Goal: Task Accomplishment & Management: Manage account settings

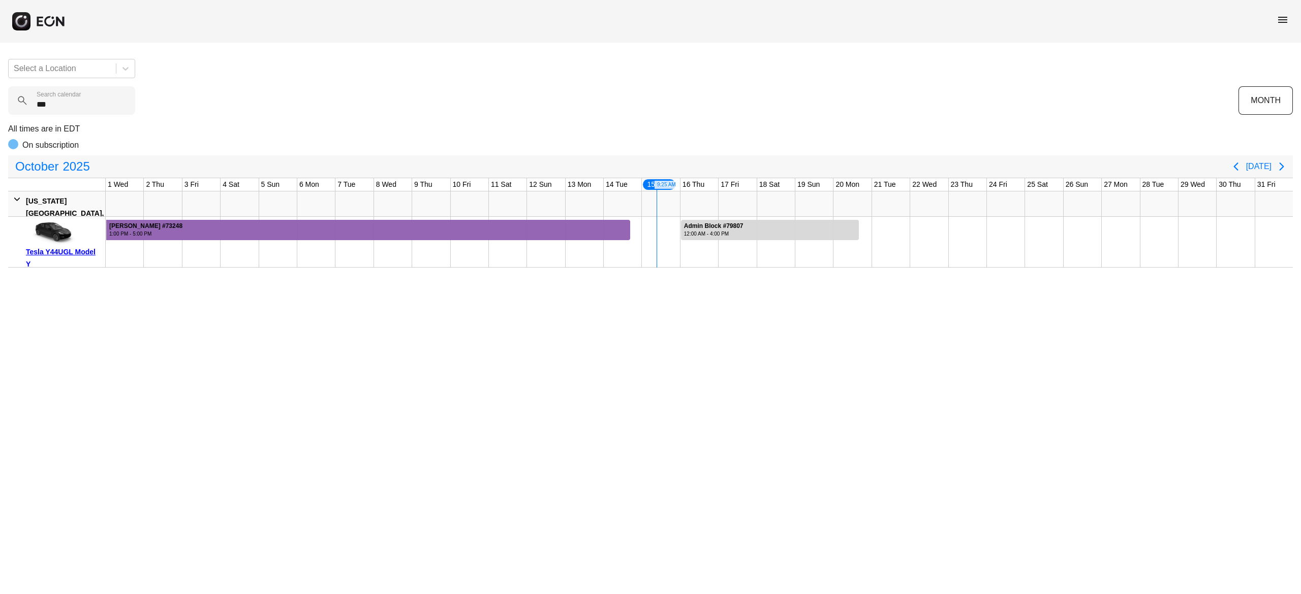
type calendar "***"
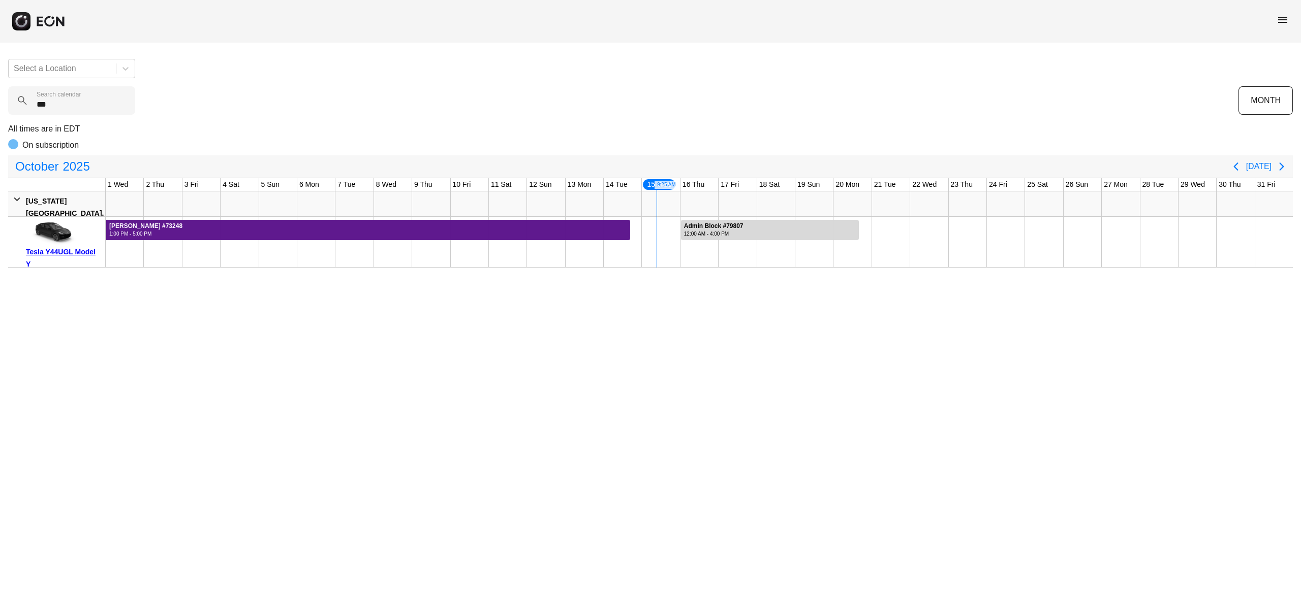
click at [451, 226] on div at bounding box center [368, 230] width 524 height 20
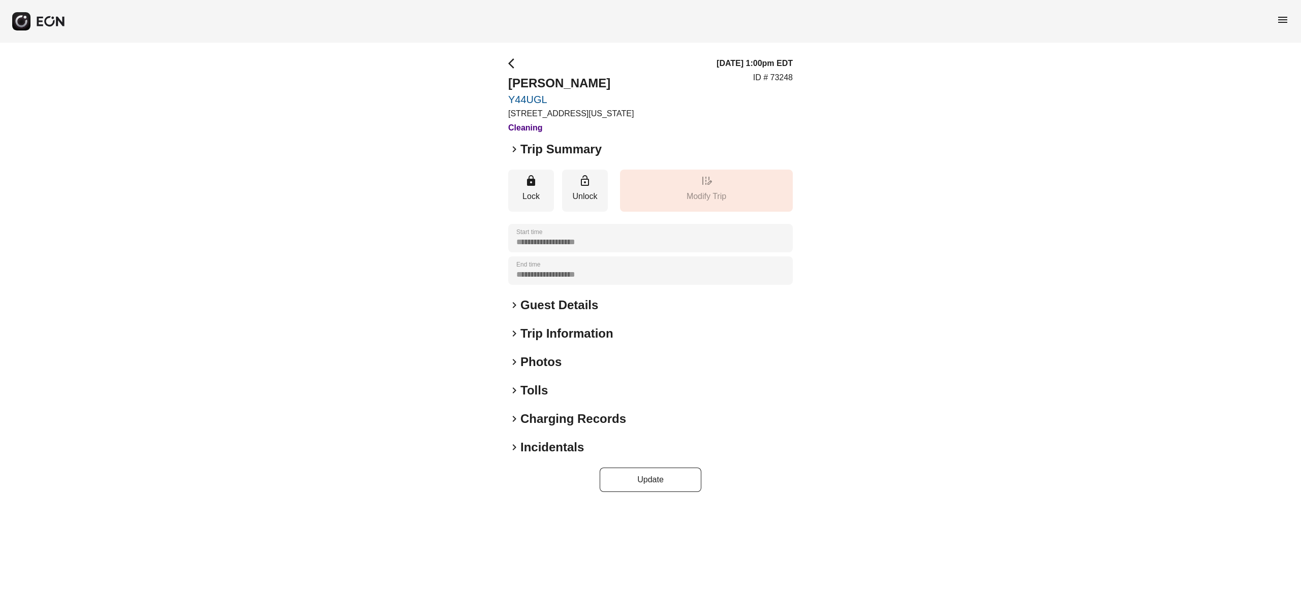
click at [568, 446] on h2 "Incidentals" at bounding box center [552, 447] width 64 height 16
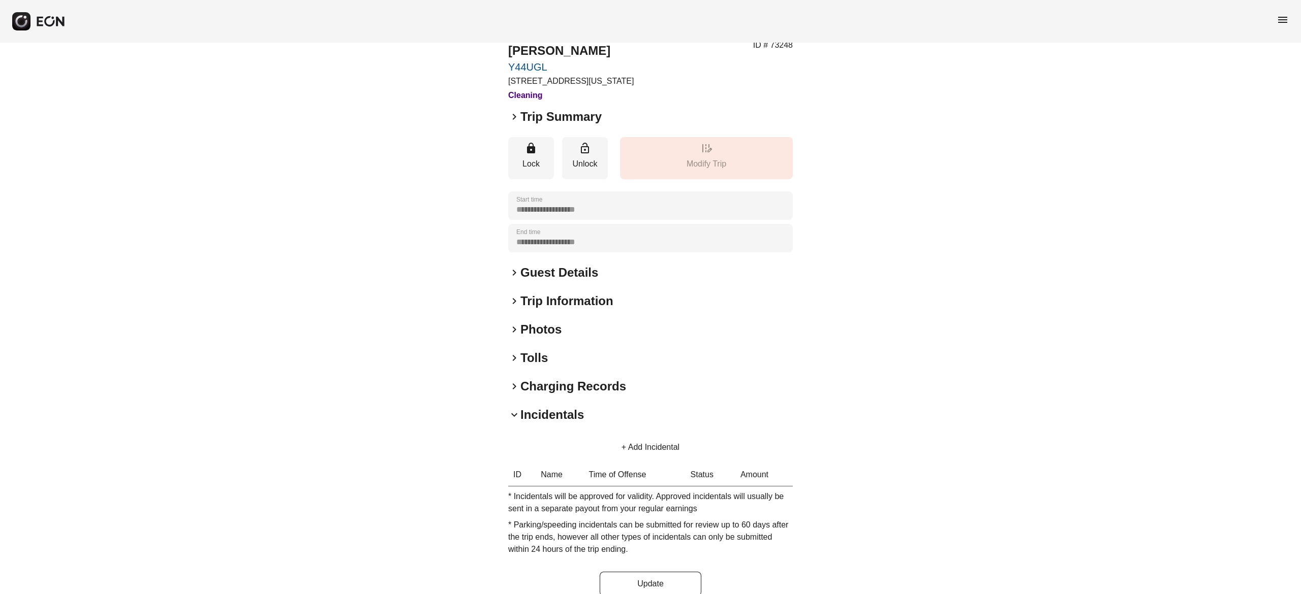
scroll to position [49, 0]
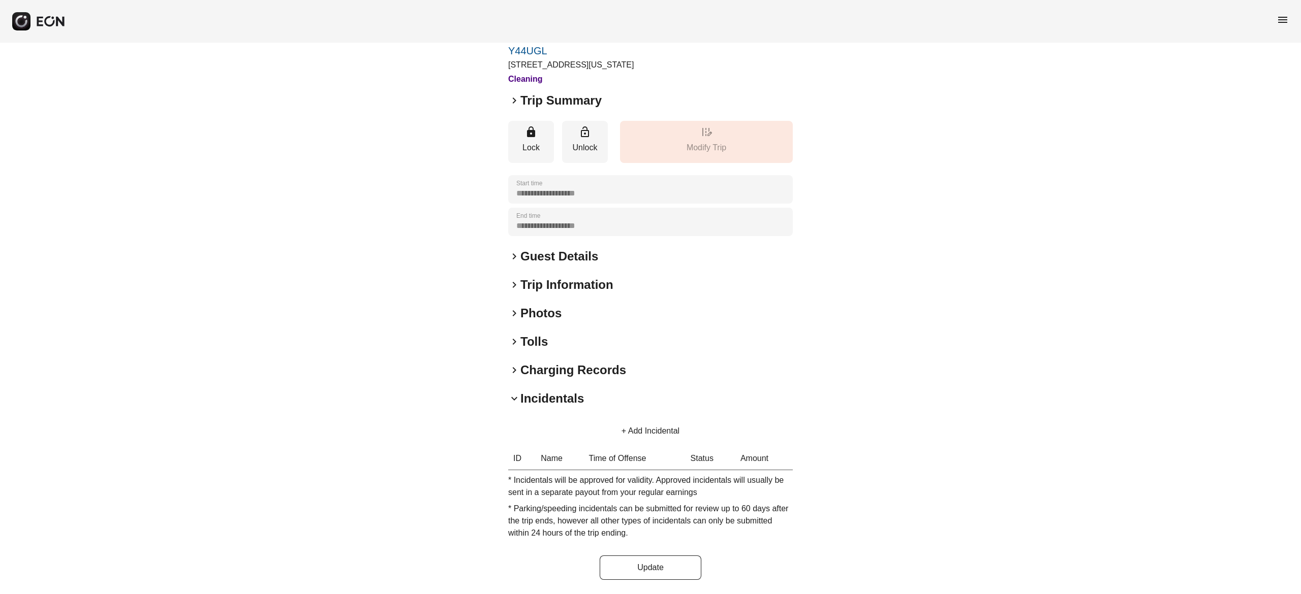
click at [665, 430] on button "+ Add Incidental" at bounding box center [650, 431] width 82 height 24
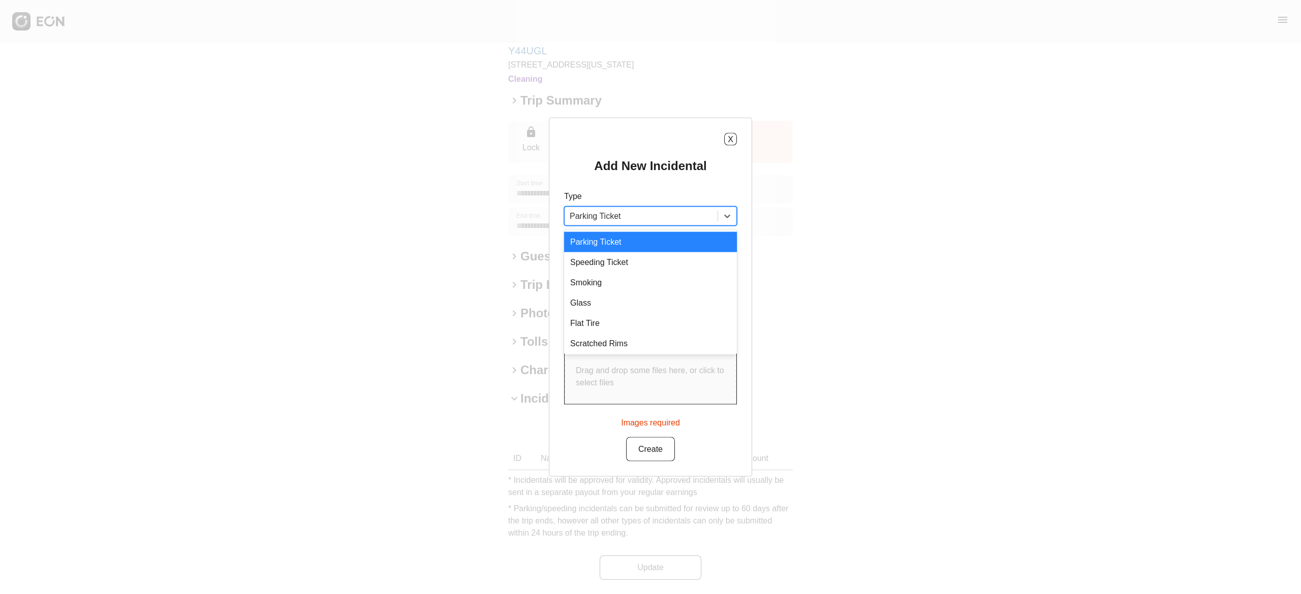
click at [653, 222] on div at bounding box center [641, 216] width 143 height 14
click at [613, 193] on p "Type" at bounding box center [650, 197] width 173 height 12
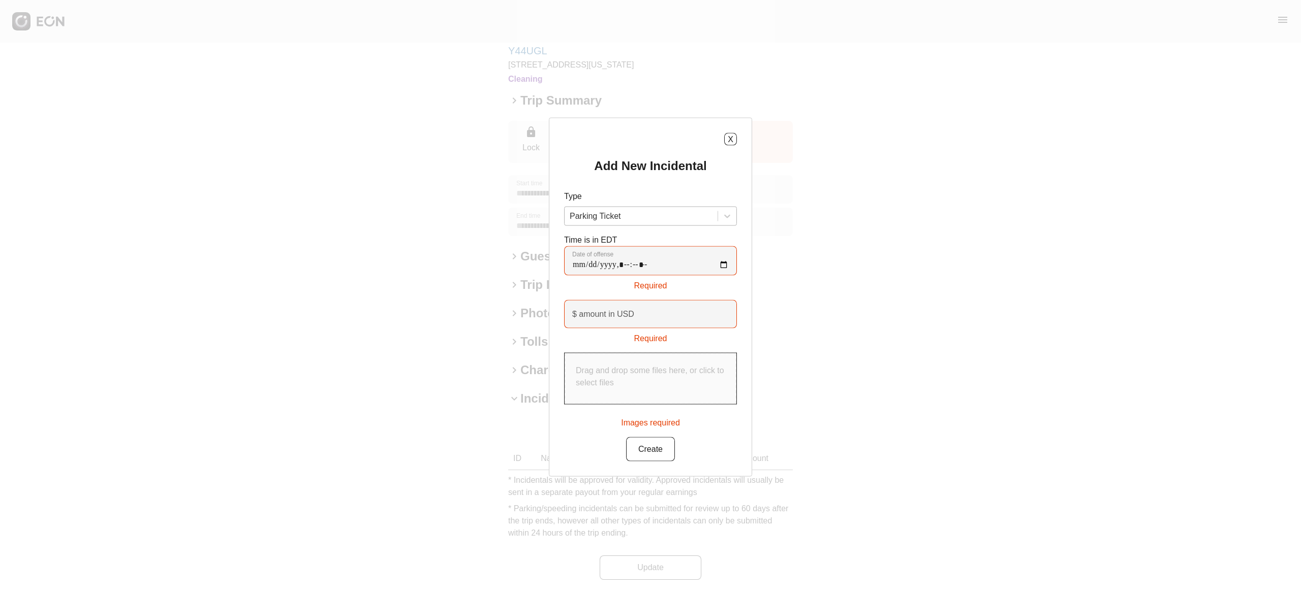
click at [632, 213] on div at bounding box center [641, 216] width 143 height 14
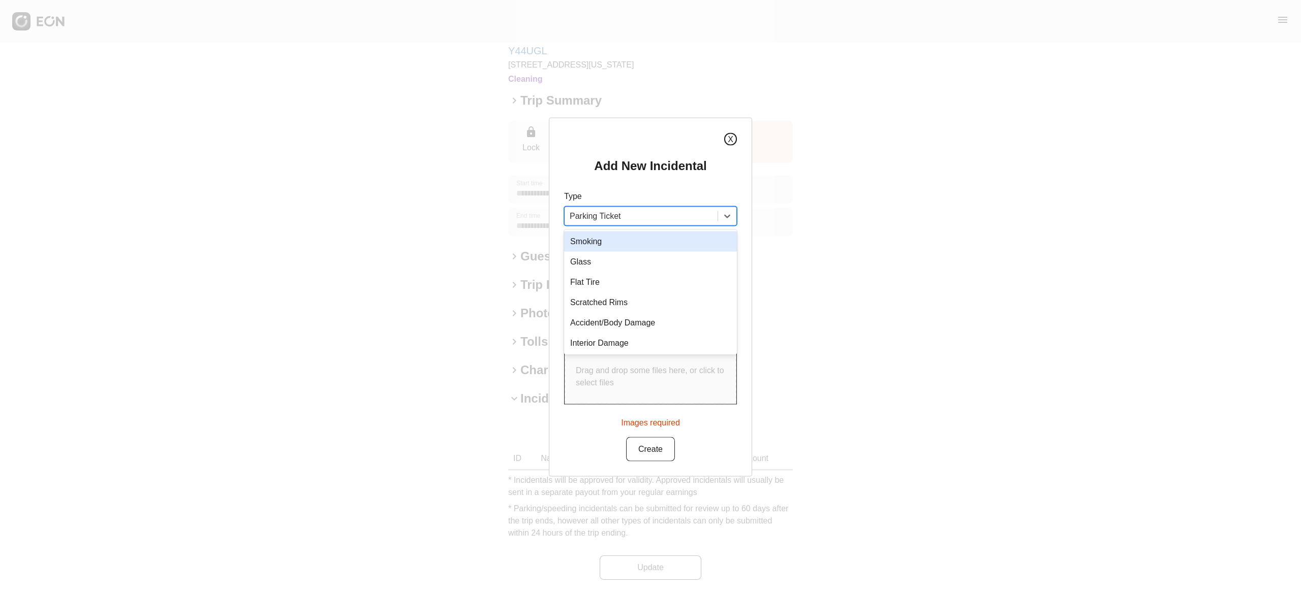
click at [734, 140] on button "X" at bounding box center [730, 139] width 13 height 13
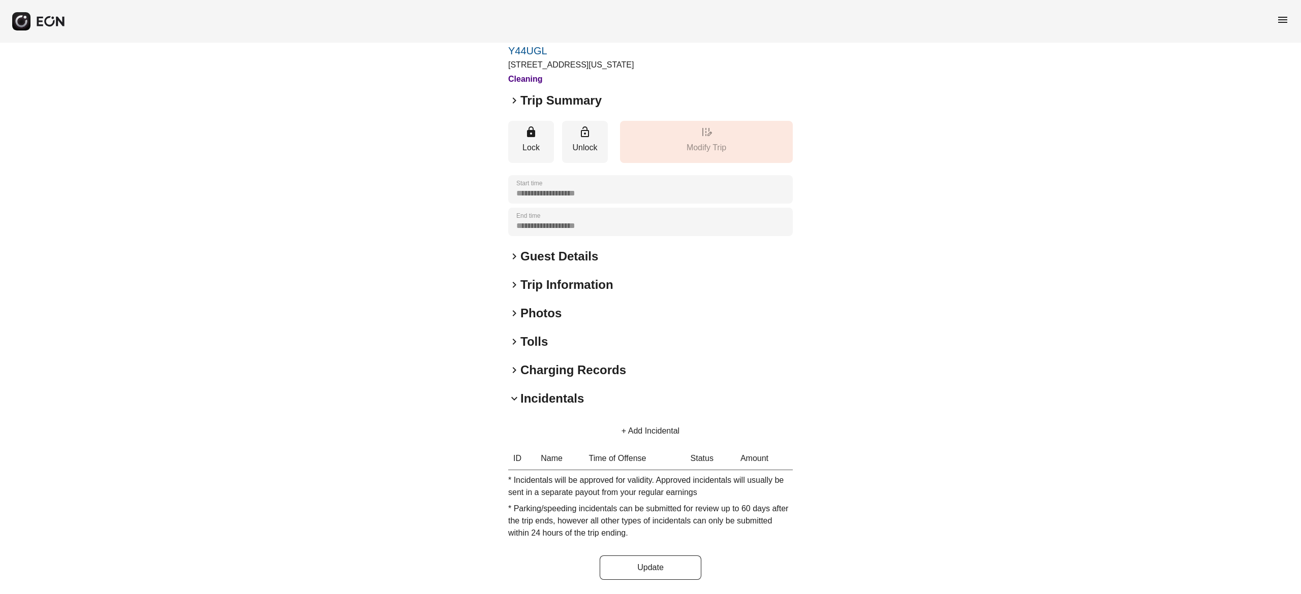
click at [955, 218] on div "**********" at bounding box center [650, 294] width 1301 height 601
click at [558, 397] on h2 "Incidentals" at bounding box center [552, 399] width 64 height 16
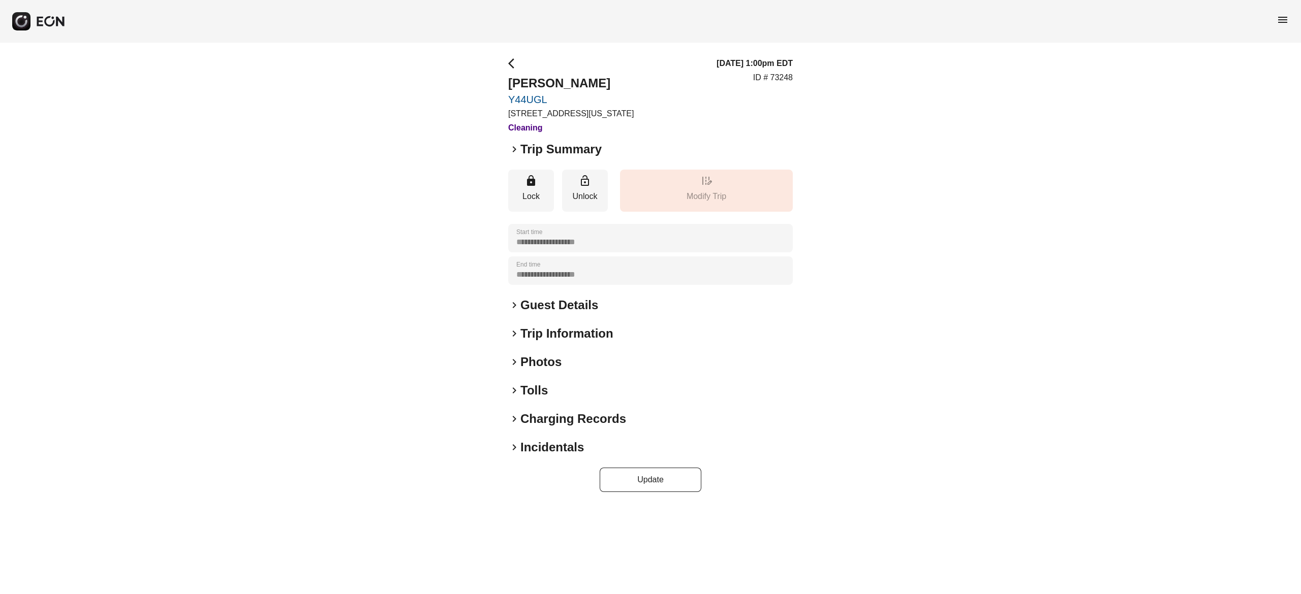
scroll to position [0, 0]
click at [907, 282] on div "**********" at bounding box center [650, 275] width 1301 height 464
click at [553, 447] on h2 "Incidentals" at bounding box center [552, 447] width 64 height 16
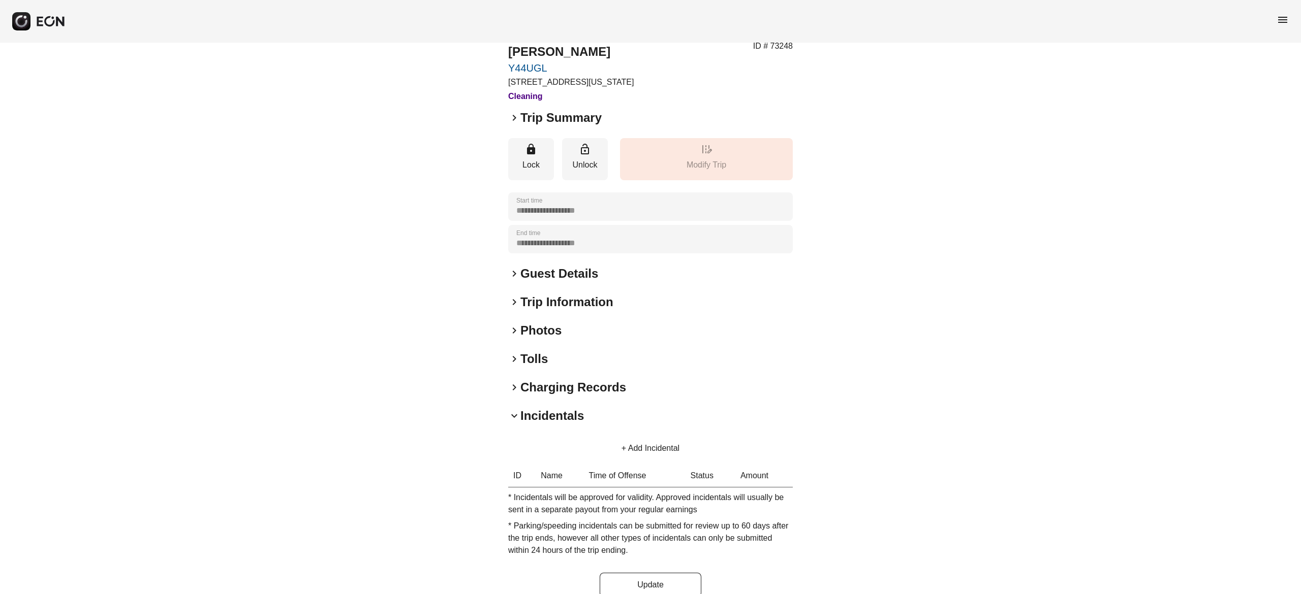
scroll to position [49, 0]
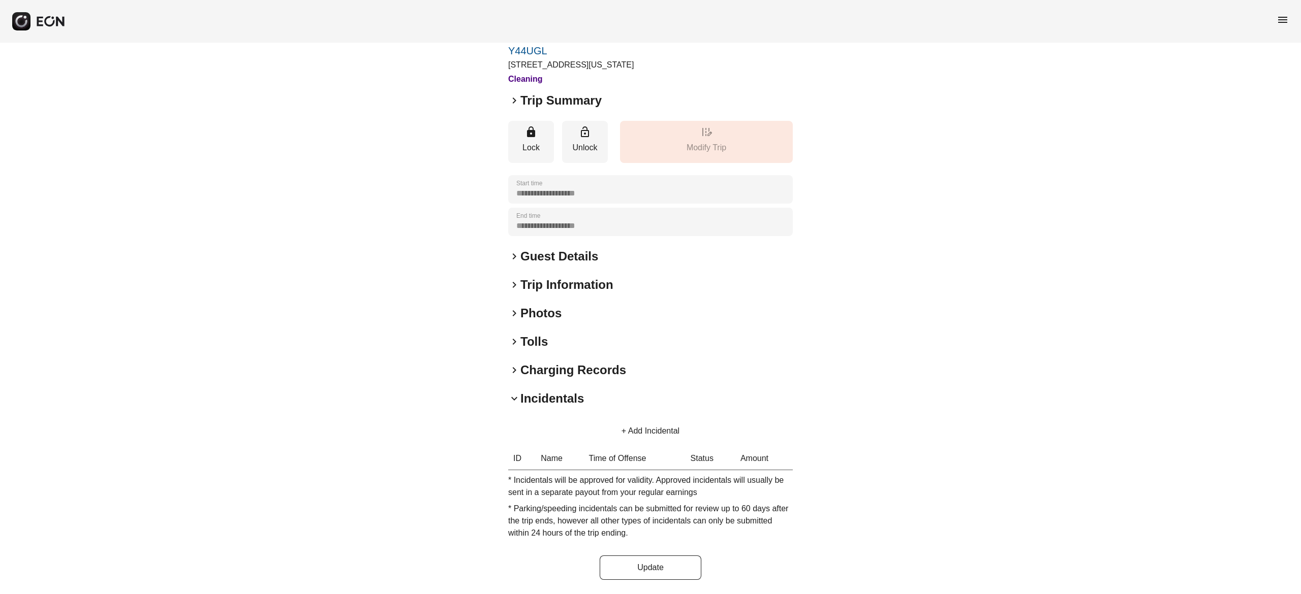
click at [645, 424] on button "+ Add Incidental" at bounding box center [650, 431] width 82 height 24
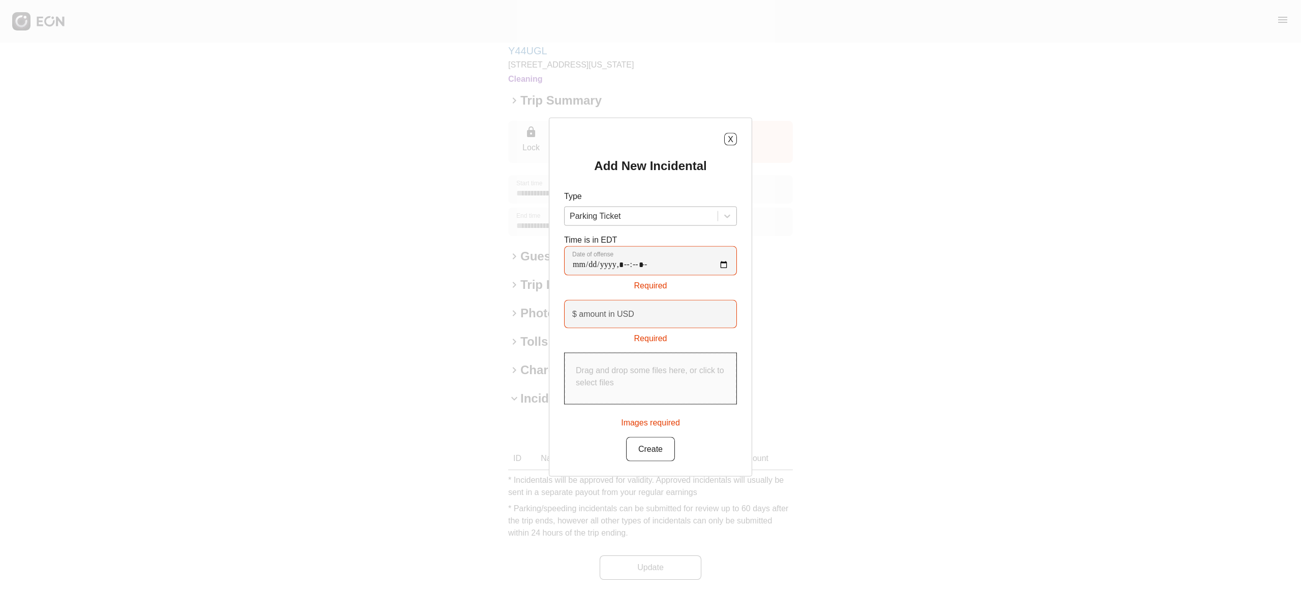
click at [659, 211] on div at bounding box center [641, 216] width 143 height 14
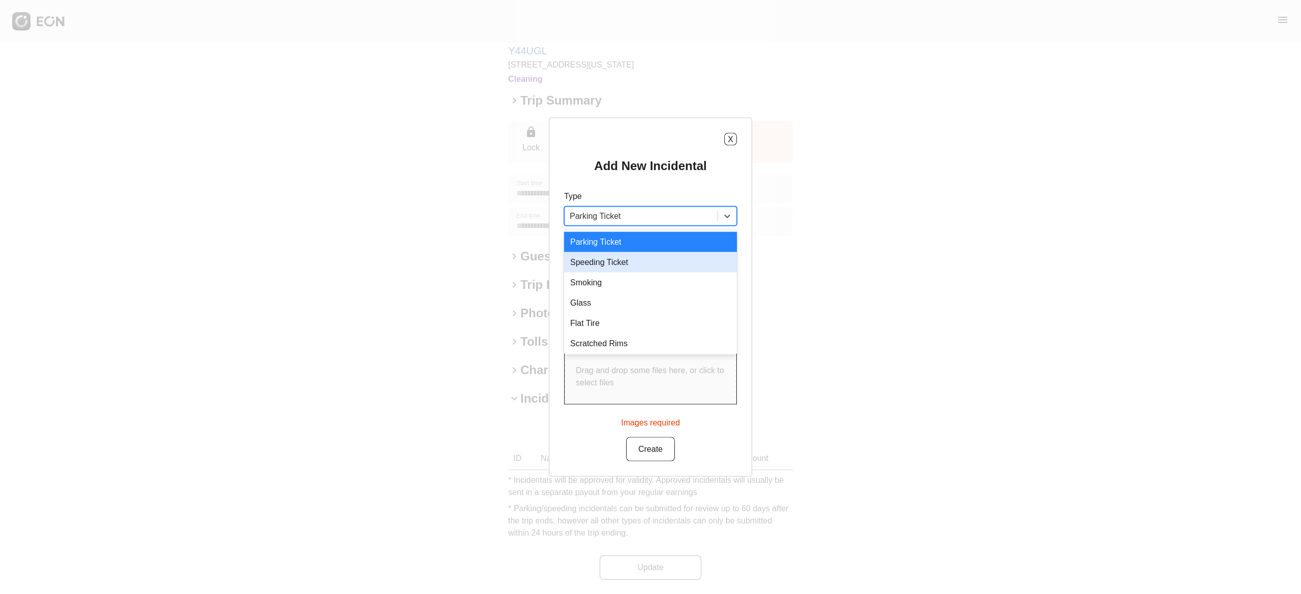
scroll to position [41, 0]
click at [672, 211] on div at bounding box center [641, 216] width 143 height 14
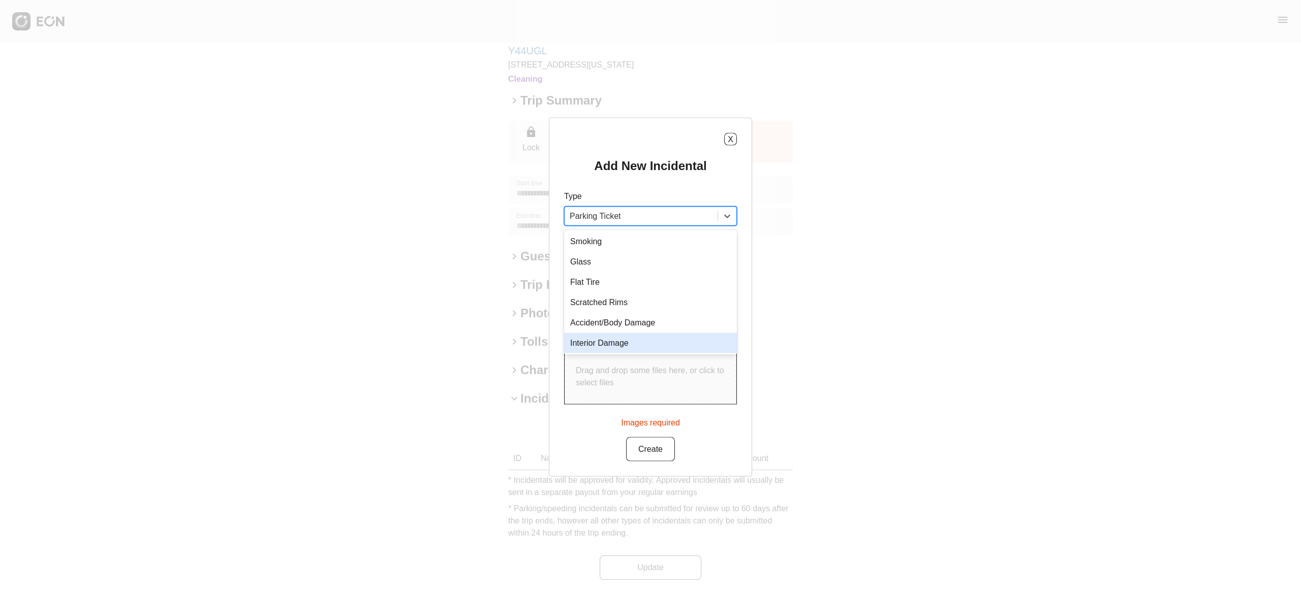
click at [657, 344] on div "Interior Damage" at bounding box center [650, 343] width 173 height 20
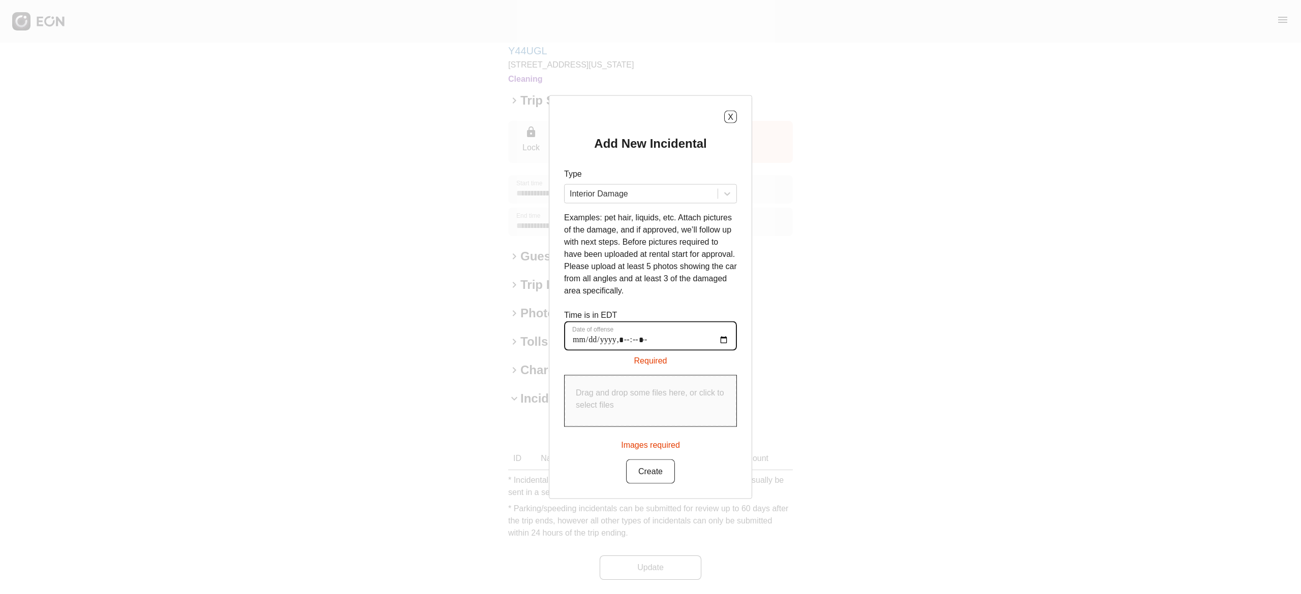
click at [726, 340] on offense "Date of offense" at bounding box center [650, 336] width 173 height 29
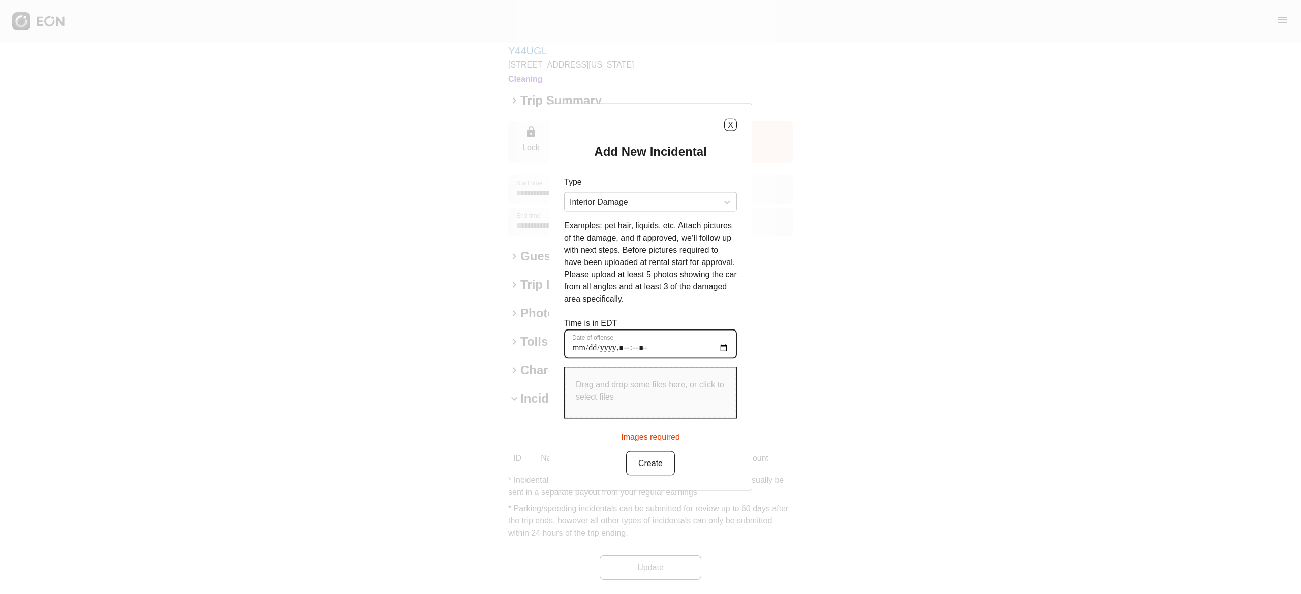
click at [724, 349] on offense "Date of offense" at bounding box center [650, 344] width 173 height 29
type offense "**********"
click at [711, 308] on div "Add New Incidental Type Interior Damage Examples: pet hair, liquids, etc. Attac…" at bounding box center [650, 310] width 173 height 332
click at [706, 382] on p "Drag and drop some files here, or click to select files" at bounding box center [650, 391] width 149 height 24
click at [683, 386] on p "Drag and drop some files here, or click to select files" at bounding box center [650, 391] width 149 height 24
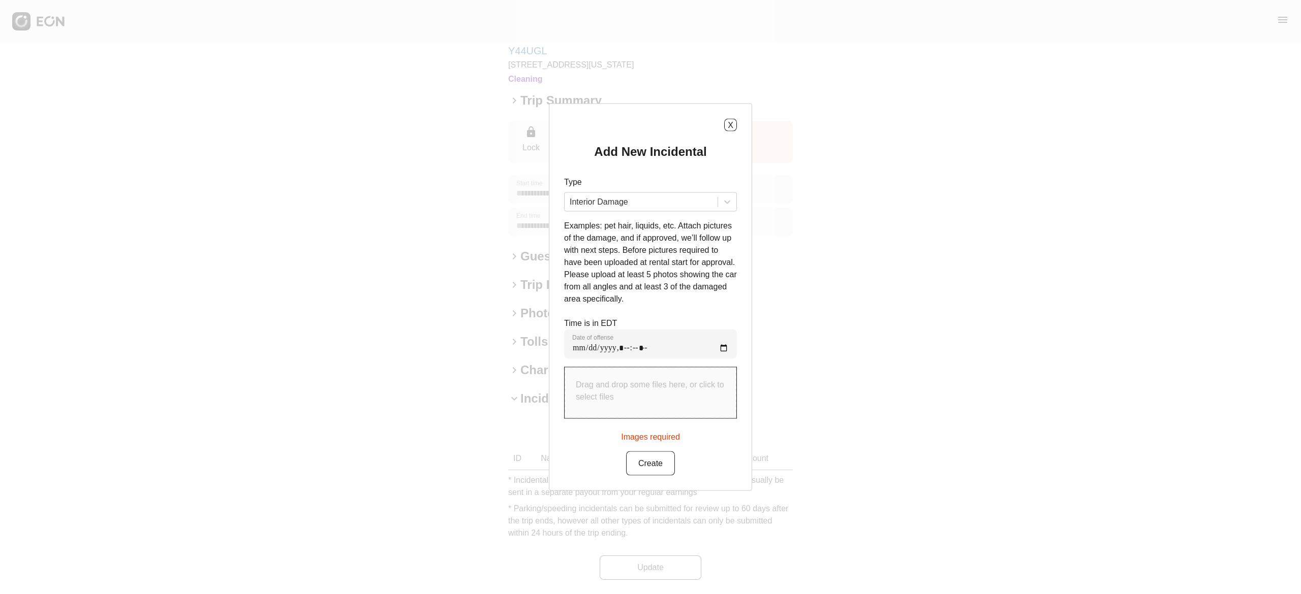
type input "**********"
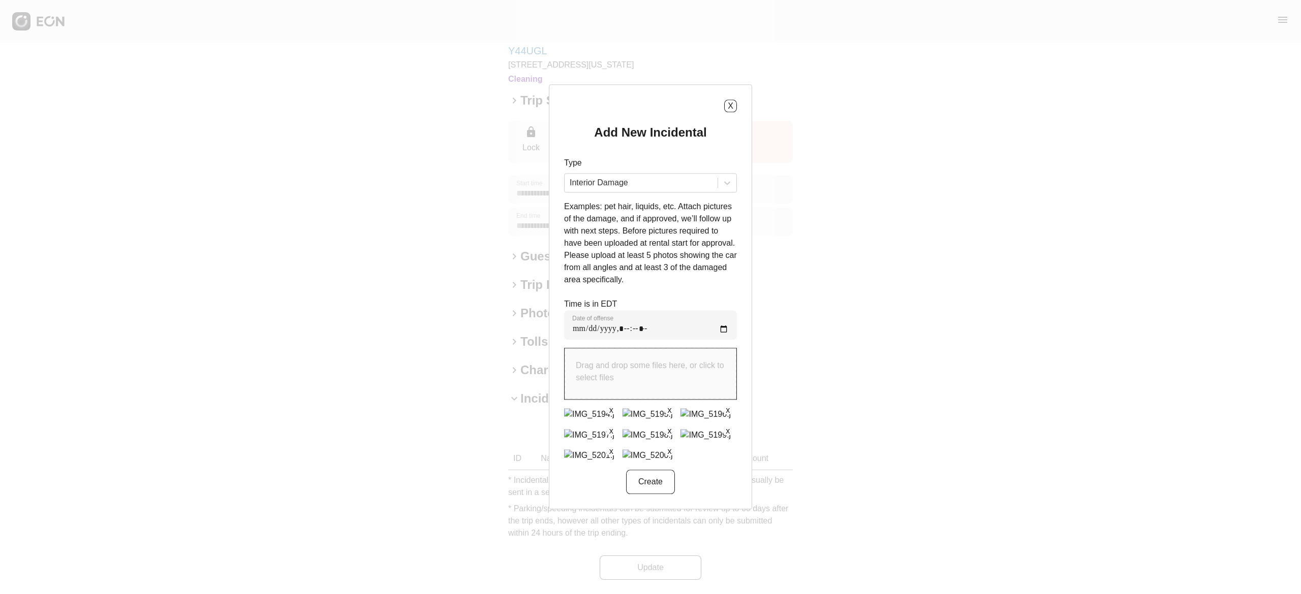
click at [663, 367] on p "Drag and drop some files here, or click to select files" at bounding box center [650, 372] width 149 height 24
click at [662, 484] on button "Create" at bounding box center [650, 482] width 49 height 24
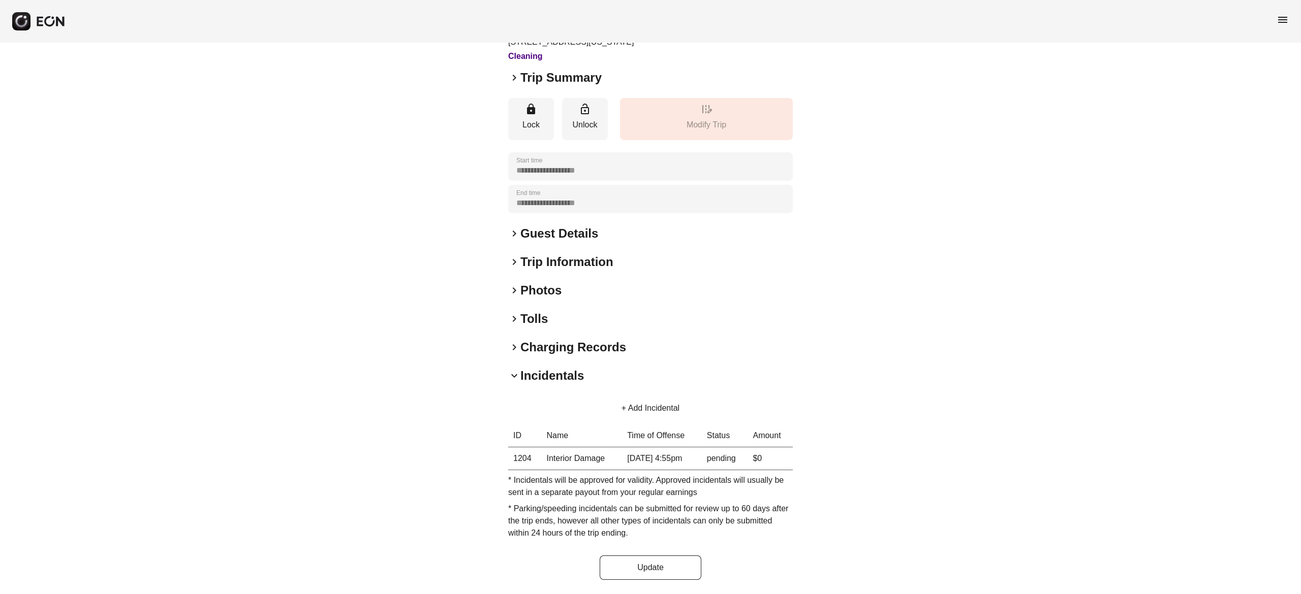
scroll to position [0, 0]
